Goal: Find specific page/section: Find specific page/section

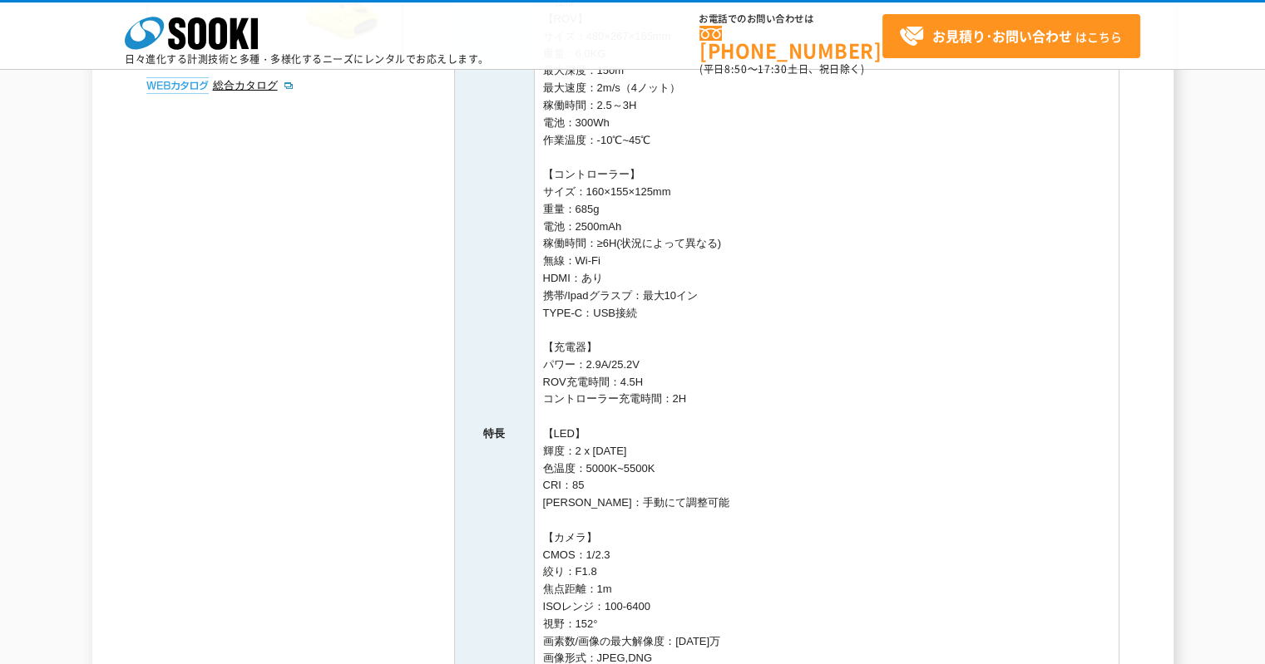
scroll to position [206, 0]
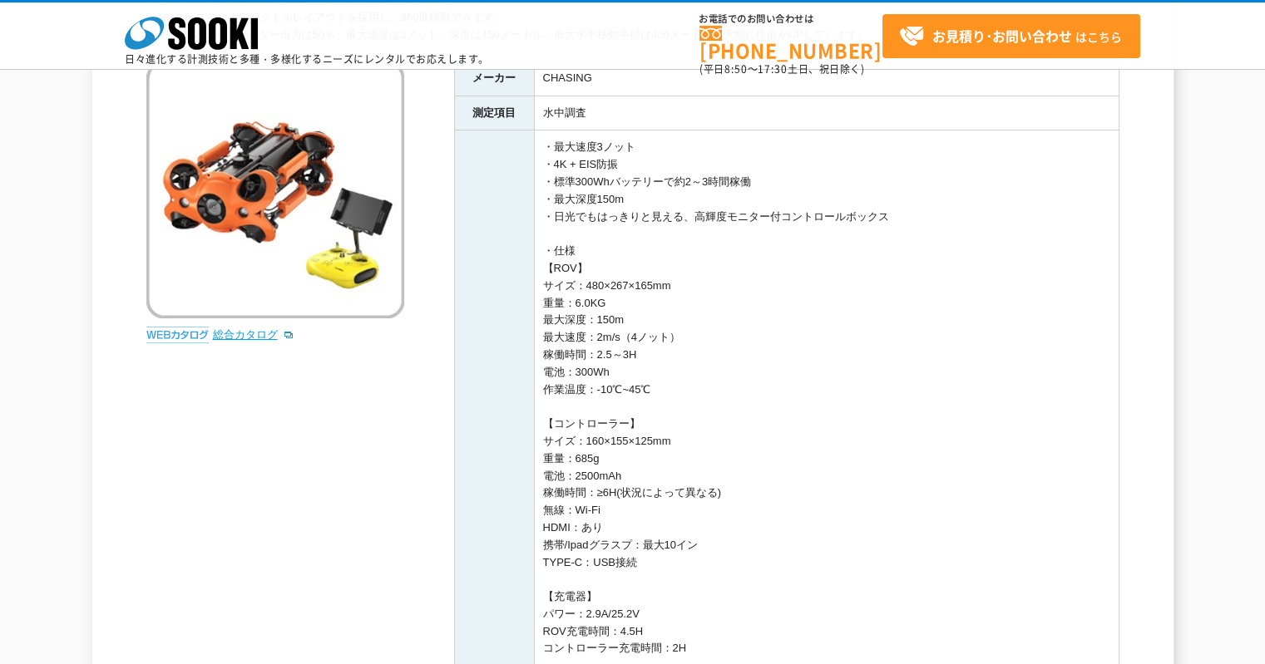
click at [246, 335] on link "総合カタログ" at bounding box center [253, 334] width 81 height 12
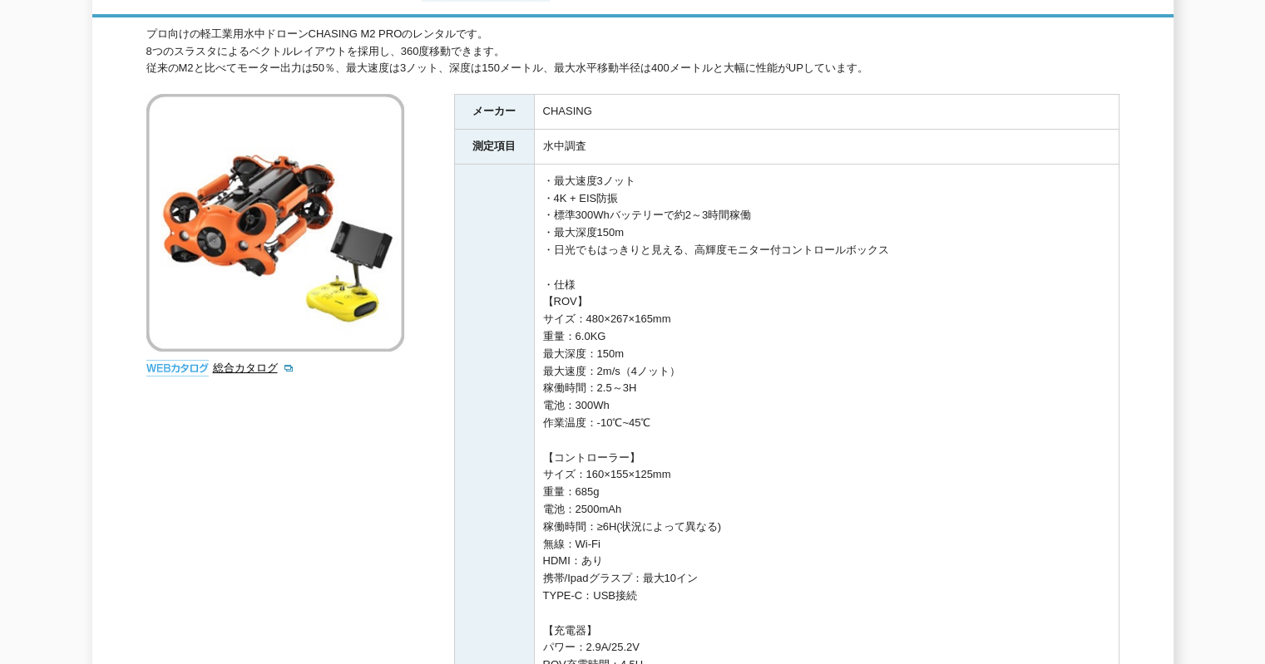
scroll to position [0, 0]
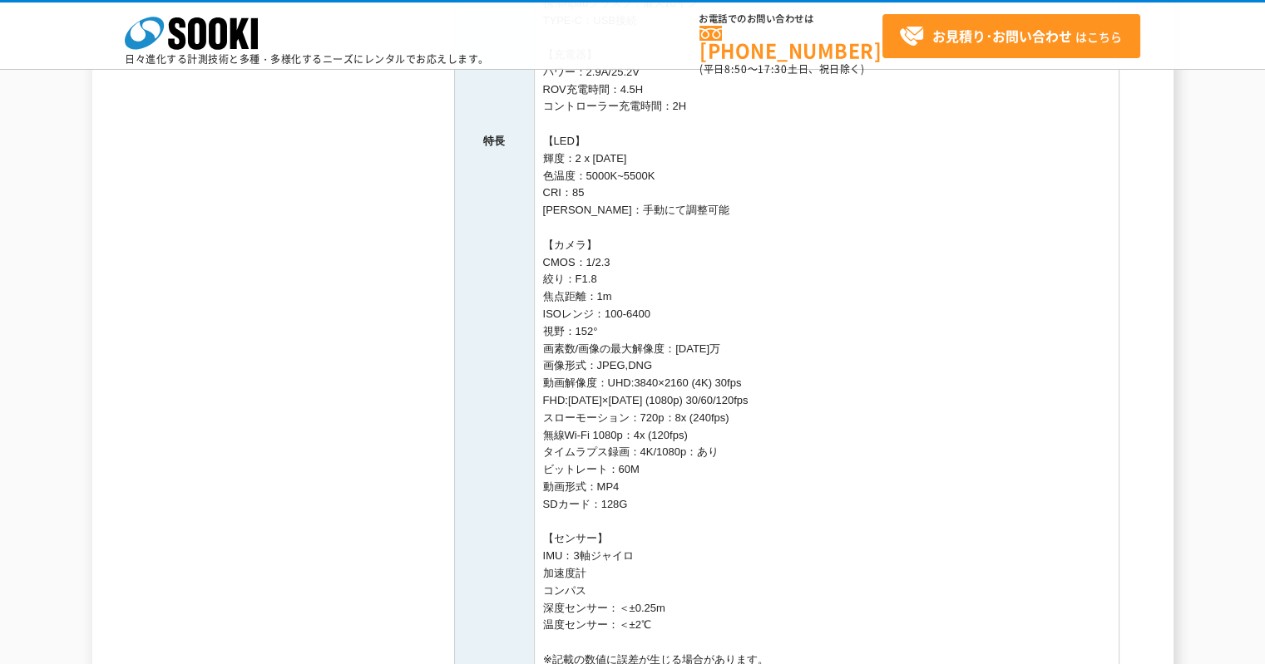
scroll to position [1081, 0]
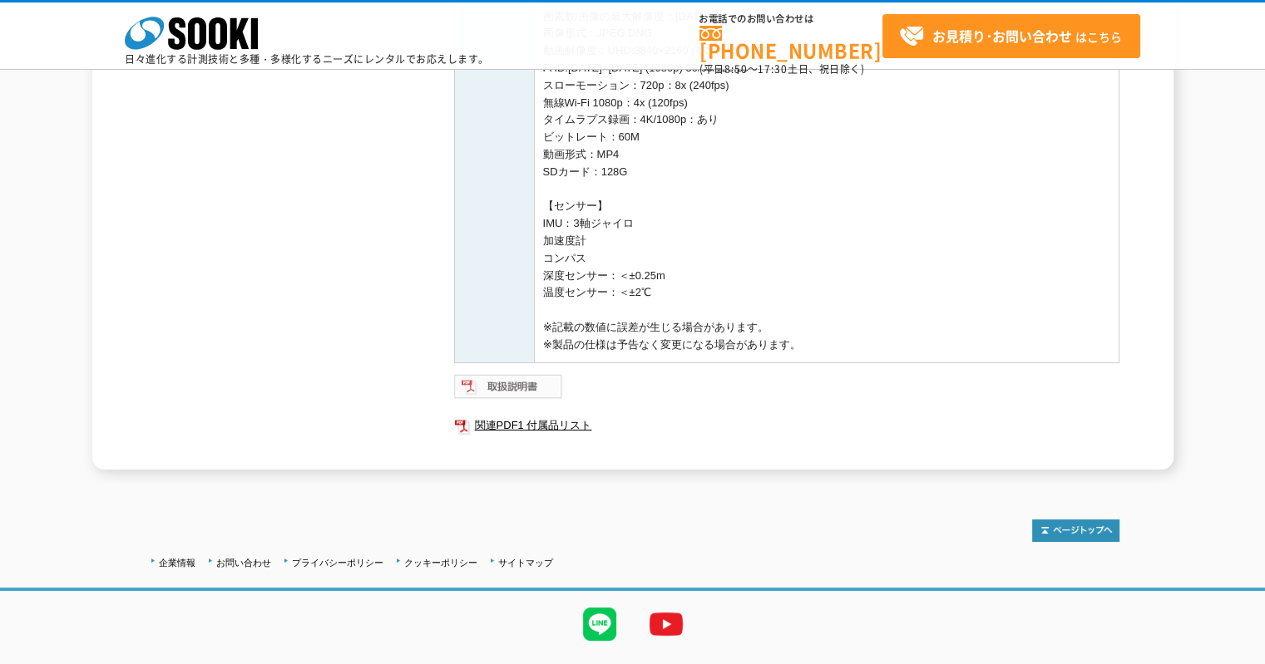
click at [529, 397] on img at bounding box center [508, 386] width 109 height 27
click at [530, 417] on link "関連PDF1 付属品リスト" at bounding box center [786, 426] width 665 height 22
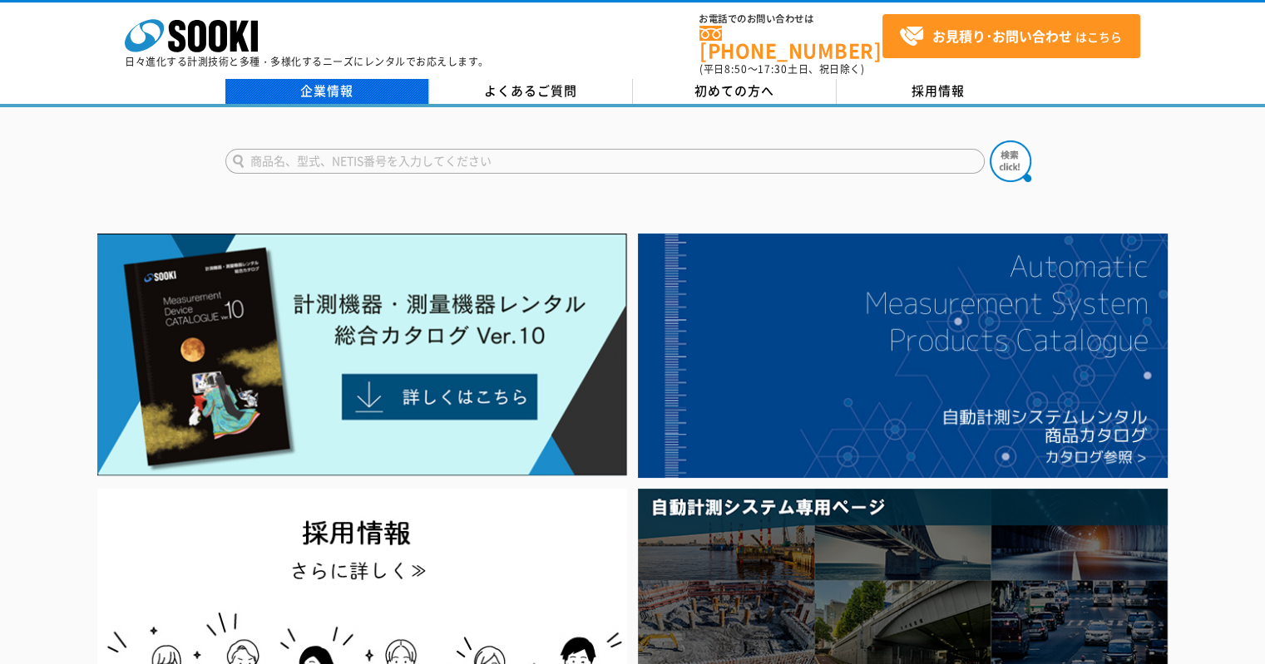
click at [329, 85] on link "企業情報" at bounding box center [327, 91] width 204 height 25
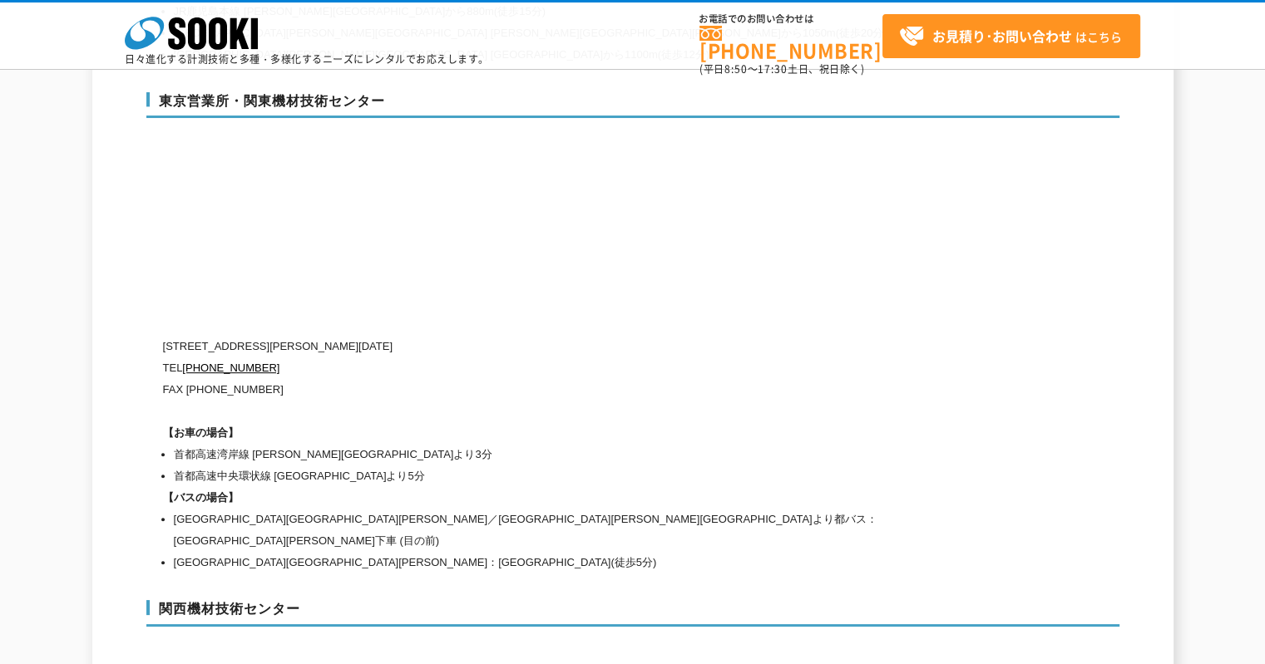
scroll to position [7317, 0]
